Goal: Check status: Check status

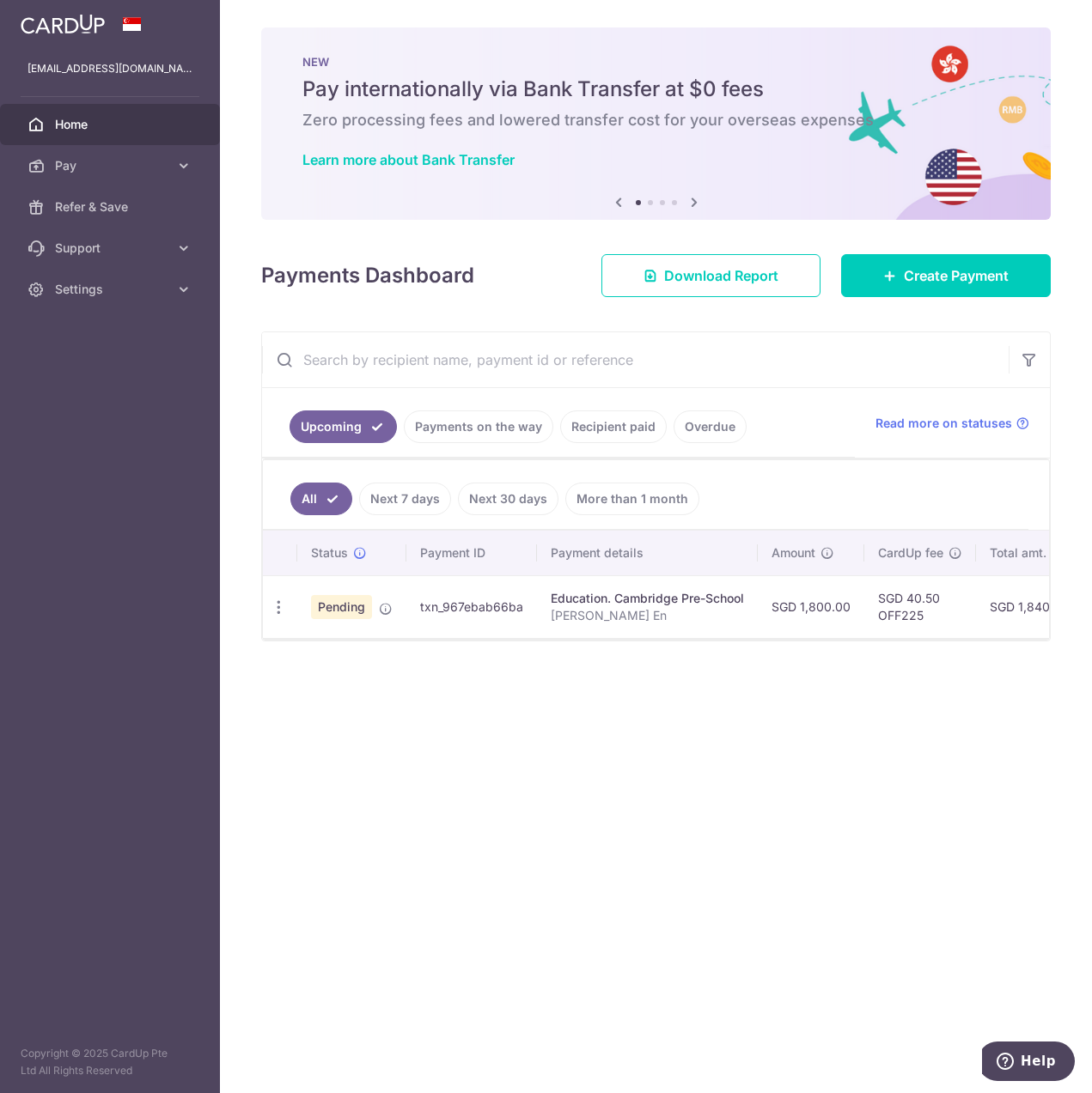
click at [461, 429] on link "Payments on the way" at bounding box center [478, 427] width 149 height 33
click at [584, 428] on link "Recipient paid" at bounding box center [613, 427] width 107 height 33
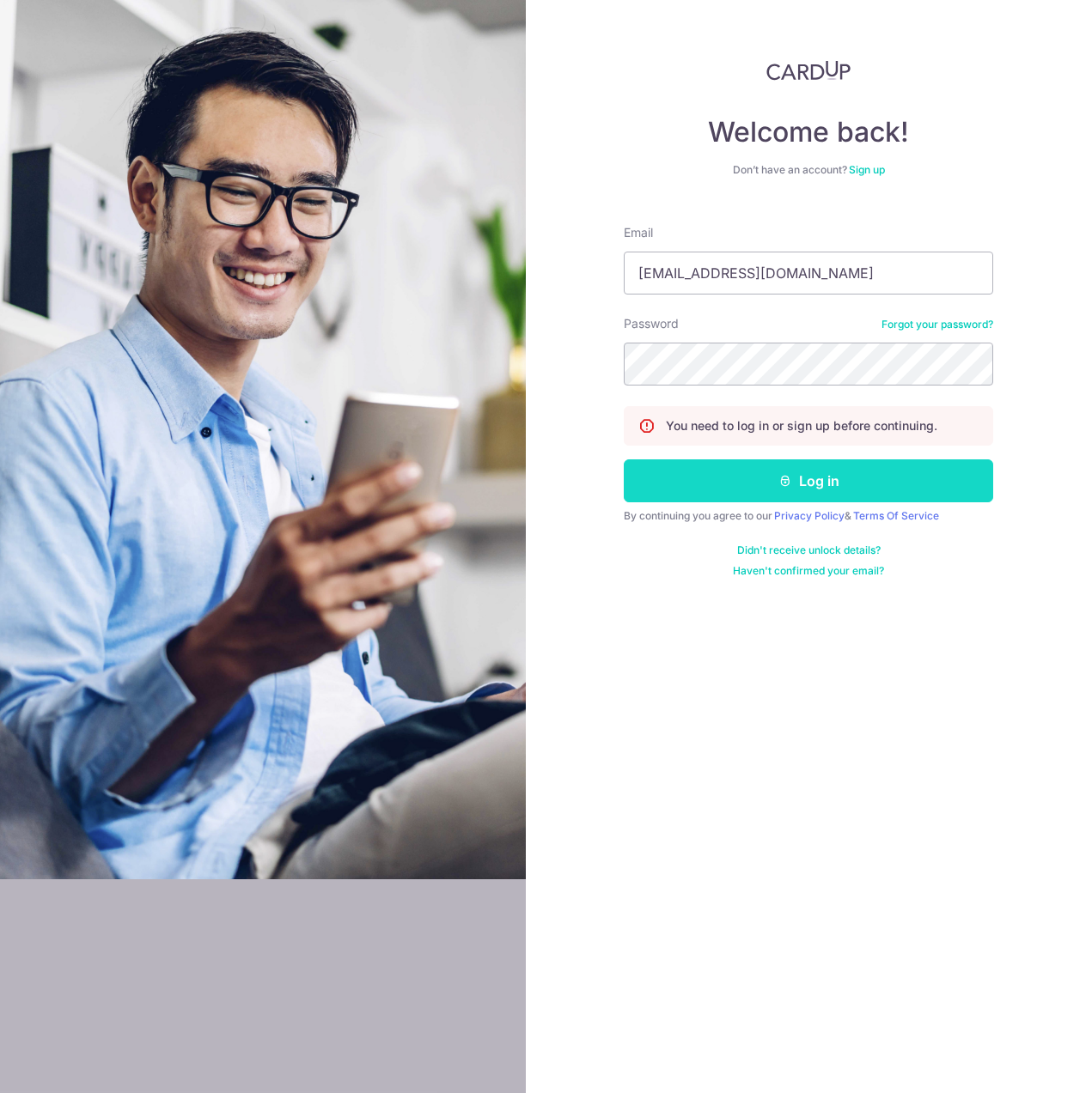
click at [767, 489] on button "Log in" at bounding box center [808, 481] width 369 height 43
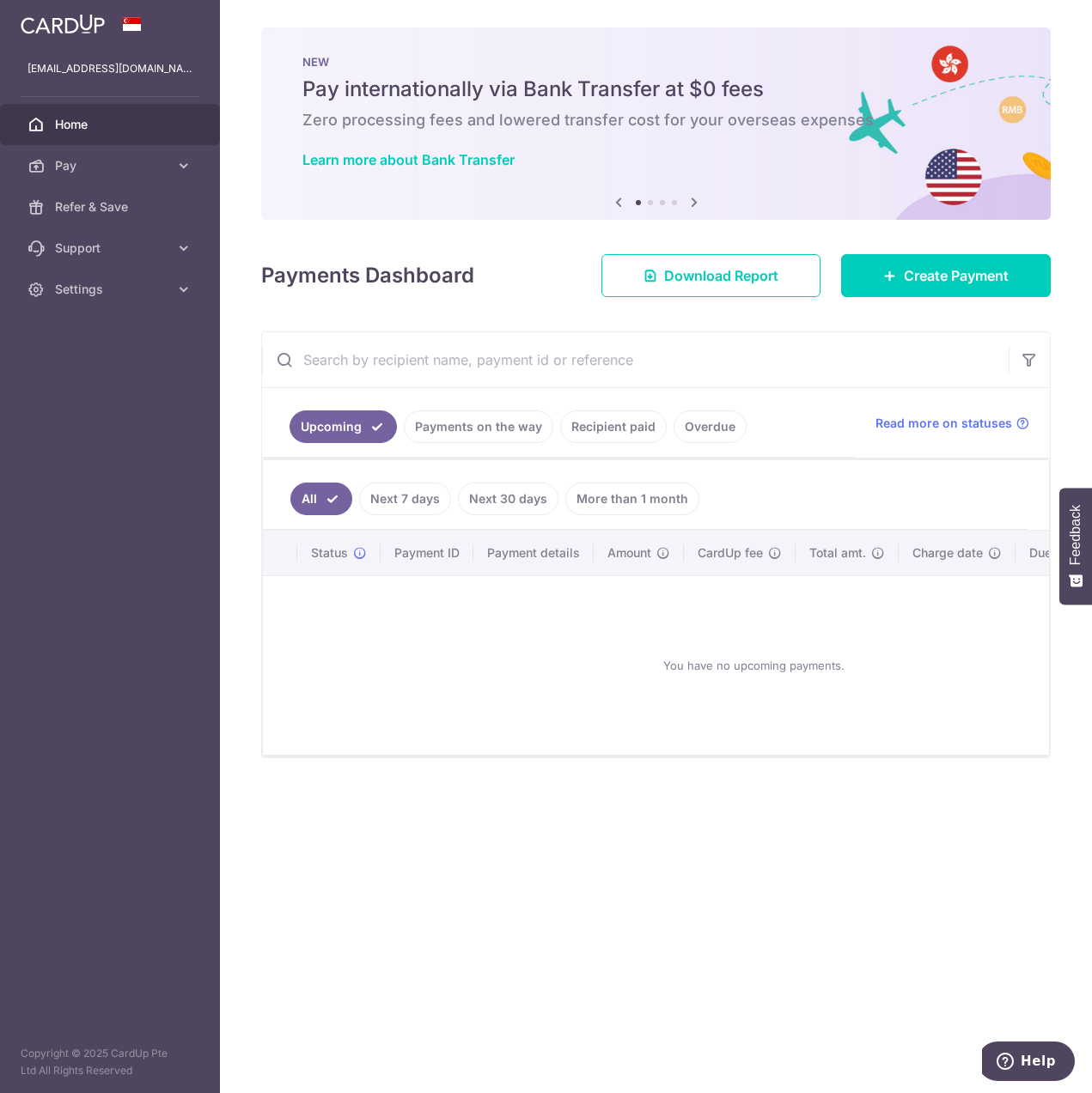
click at [502, 421] on link "Payments on the way" at bounding box center [478, 427] width 149 height 33
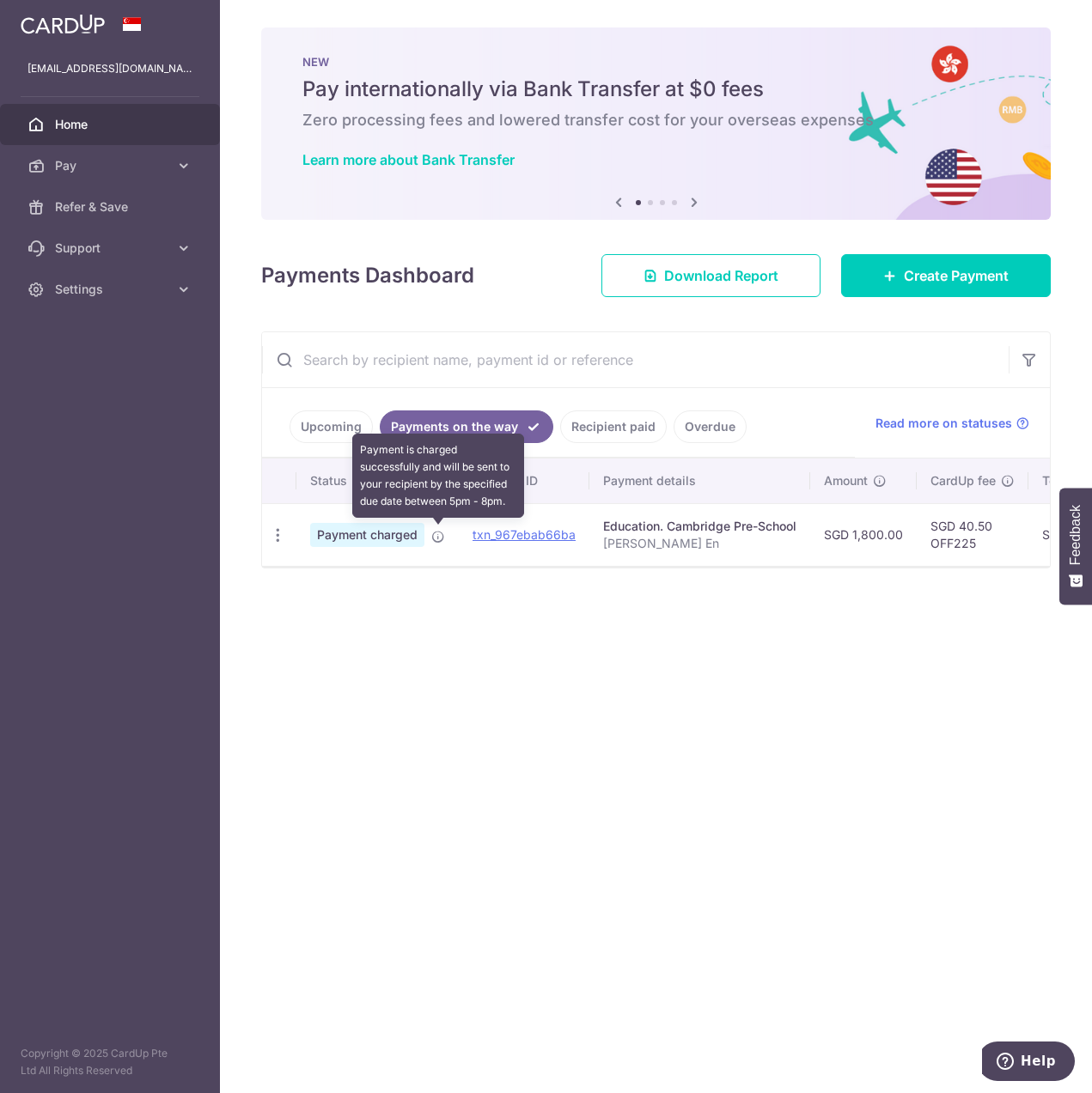
click at [435, 532] on icon at bounding box center [438, 537] width 13 height 13
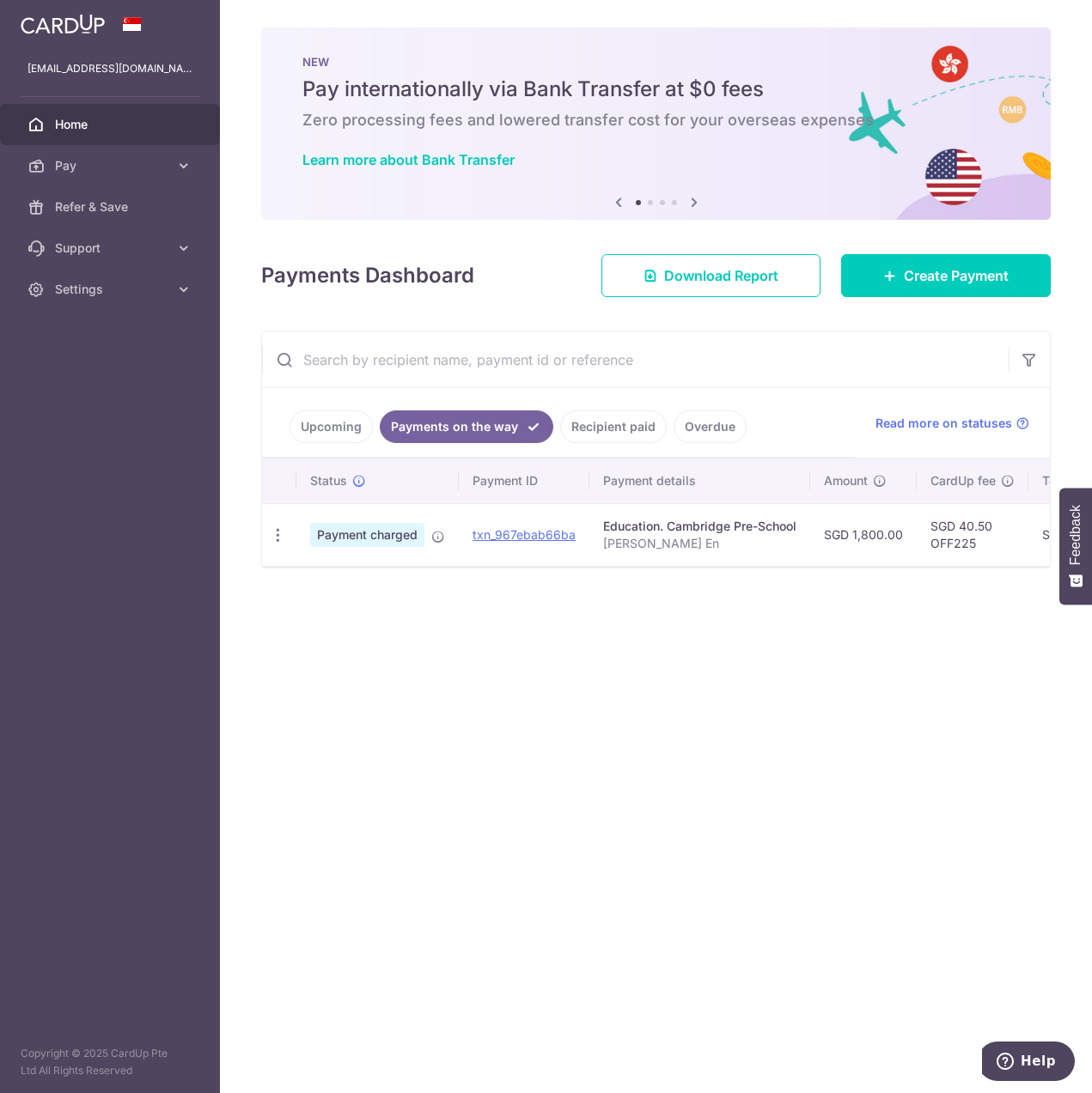
click at [626, 423] on link "Recipient paid" at bounding box center [613, 427] width 107 height 33
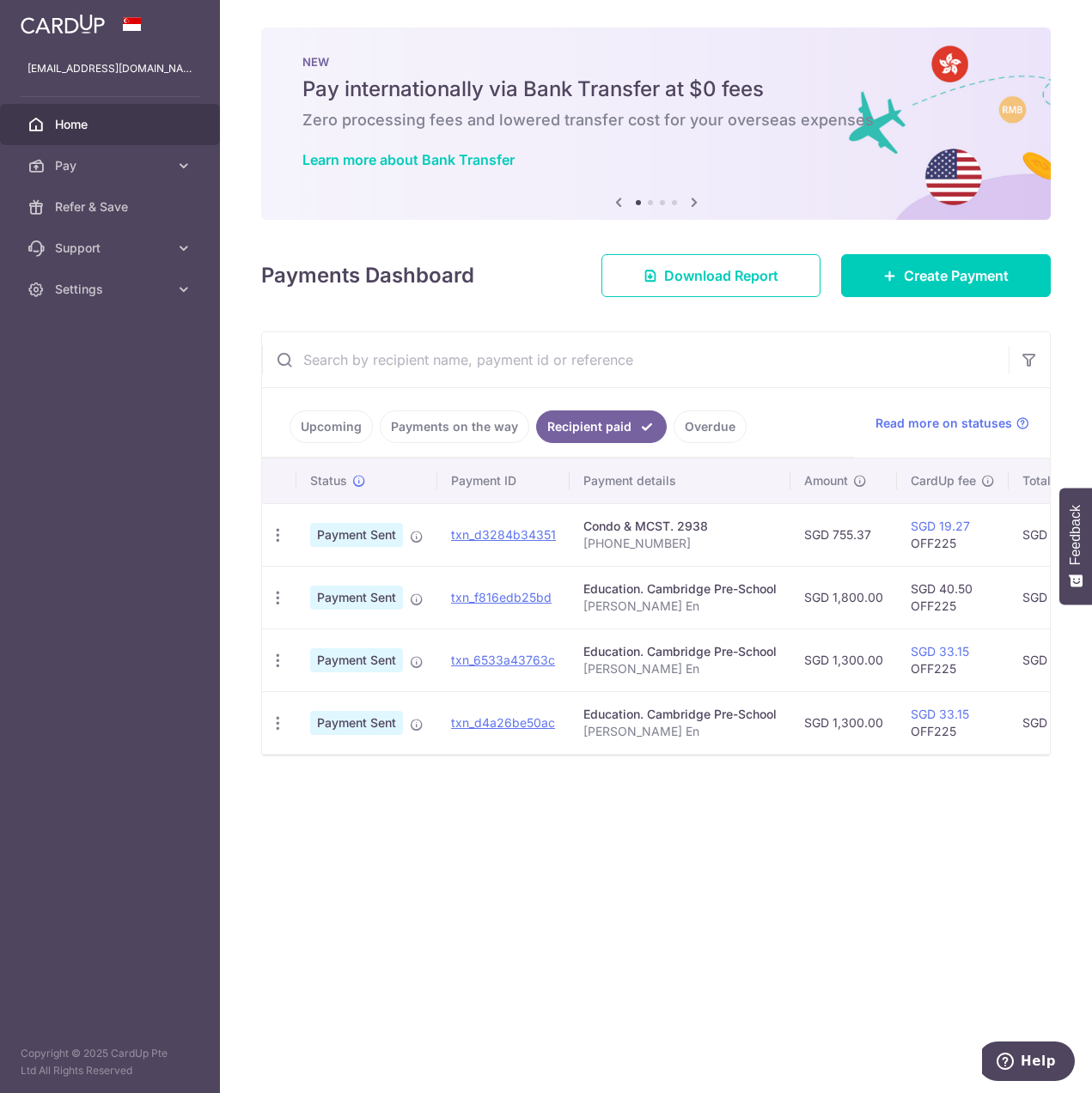
click at [690, 426] on link "Overdue" at bounding box center [710, 427] width 73 height 33
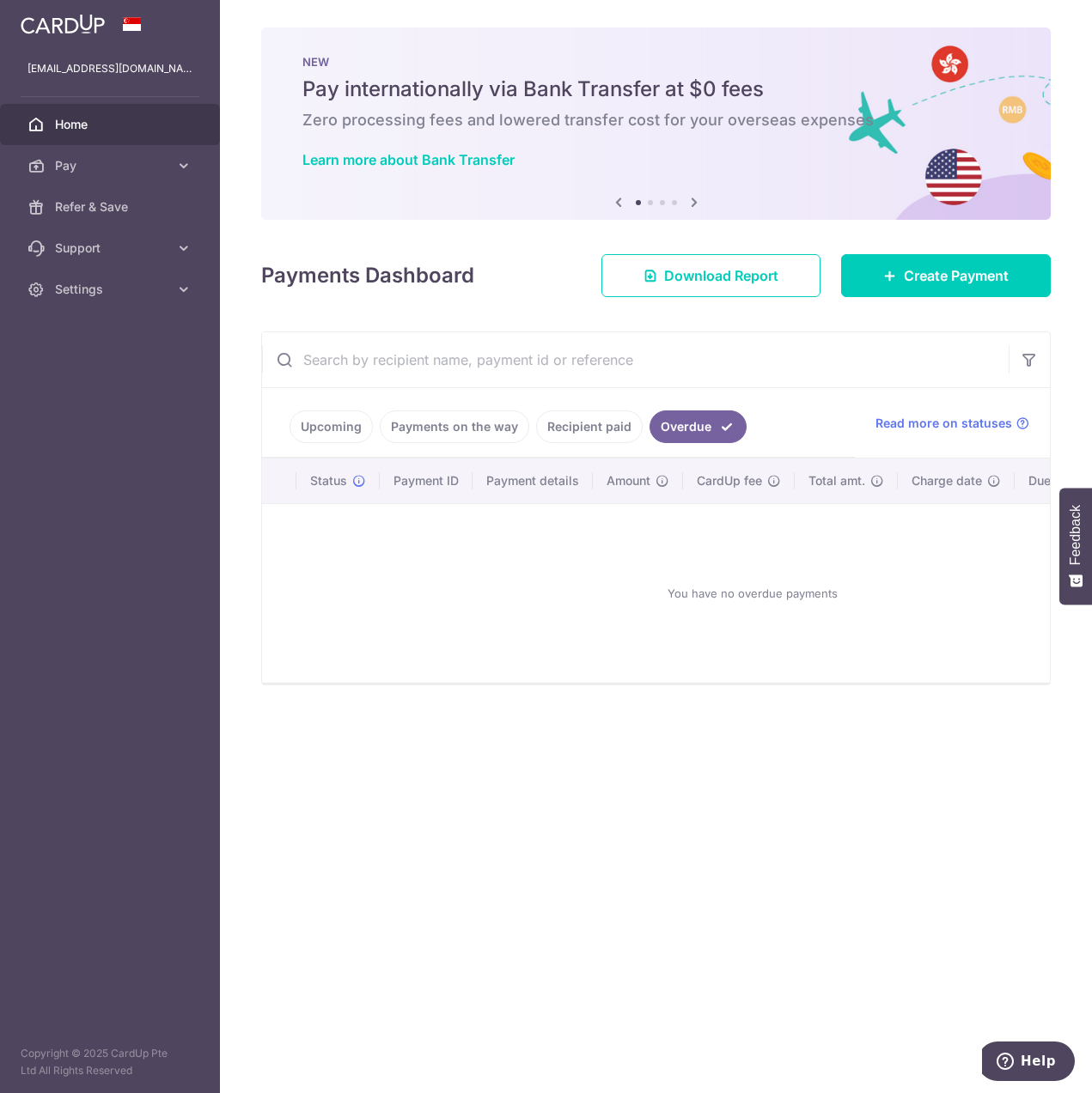
click at [404, 428] on link "Payments on the way" at bounding box center [454, 427] width 149 height 33
